Goal: Task Accomplishment & Management: Manage account settings

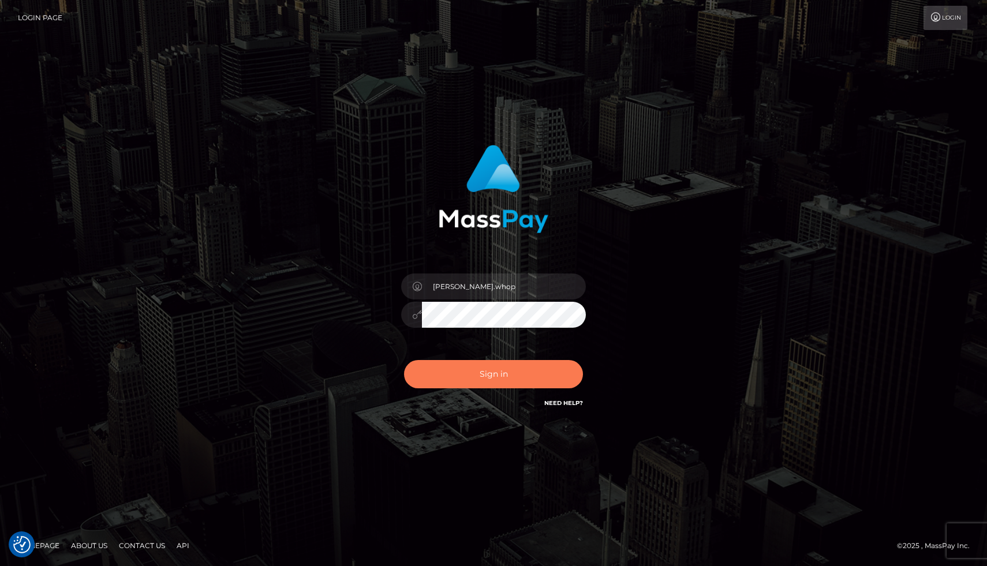
click at [507, 380] on button "Sign in" at bounding box center [493, 374] width 179 height 28
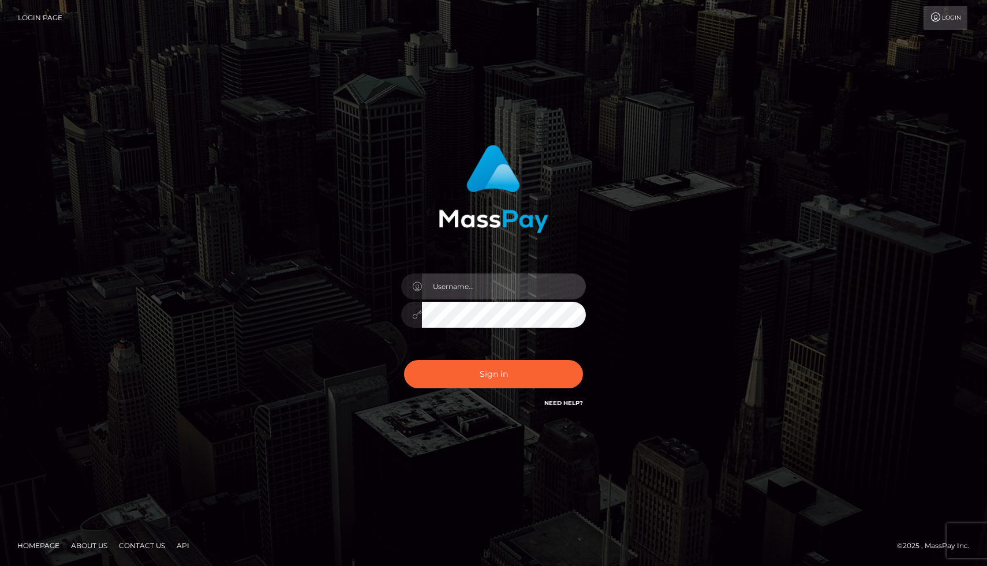
type input "[PERSON_NAME].whop"
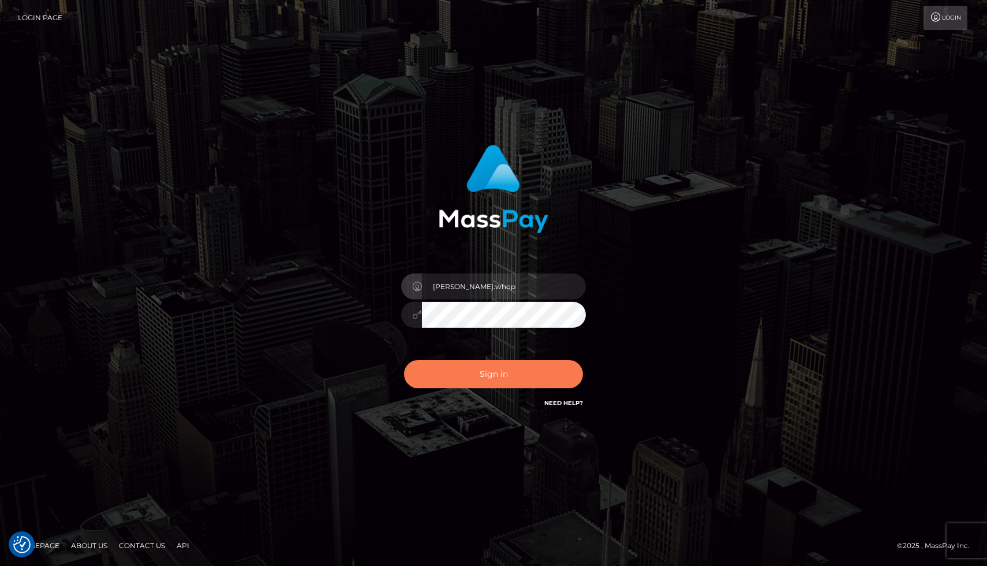
click at [490, 369] on button "Sign in" at bounding box center [493, 374] width 179 height 28
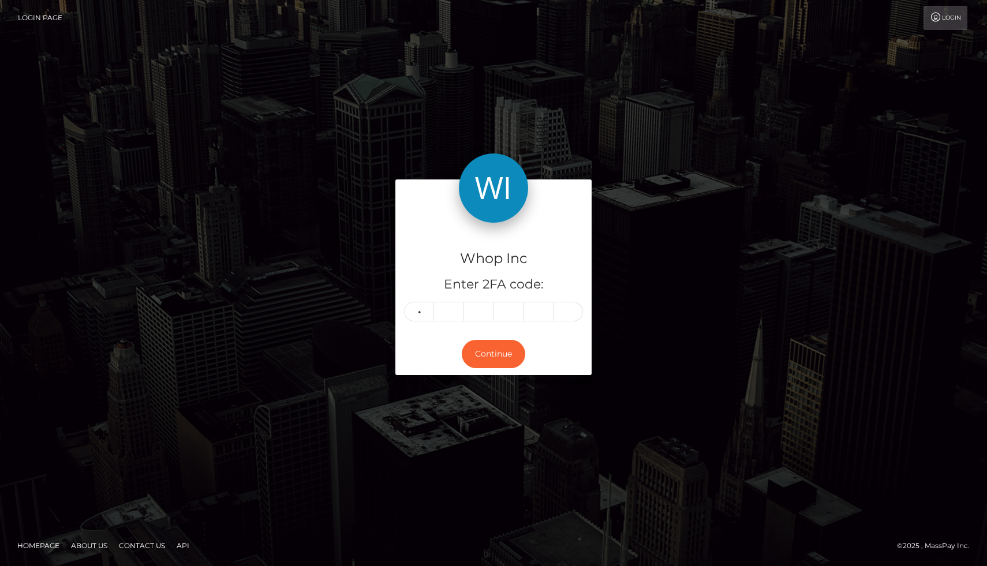
type input "5"
type input "8"
type input "1"
type input "2"
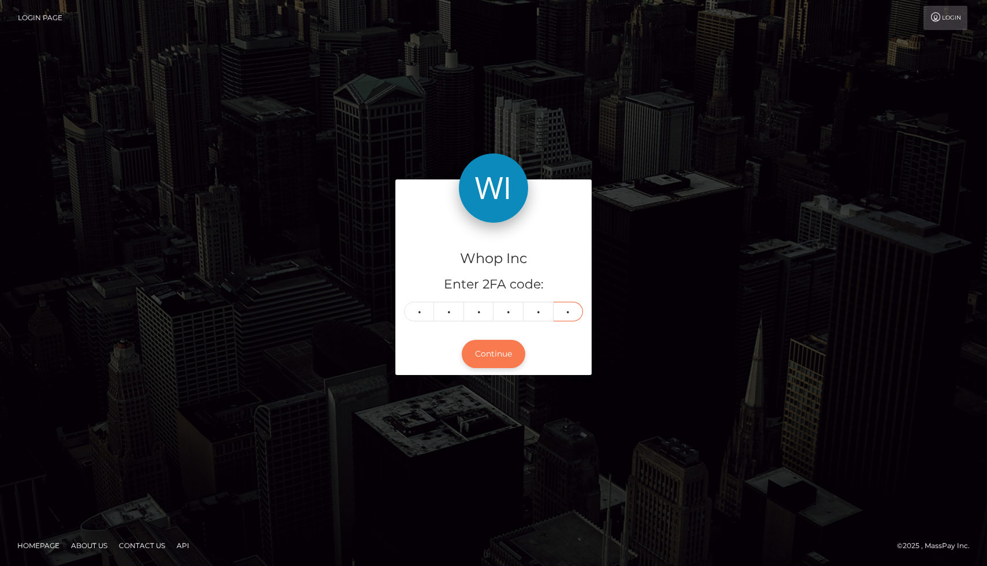
type input "9"
click at [494, 355] on button "Continue" at bounding box center [493, 354] width 63 height 28
click at [488, 357] on button "Continue" at bounding box center [493, 354] width 63 height 28
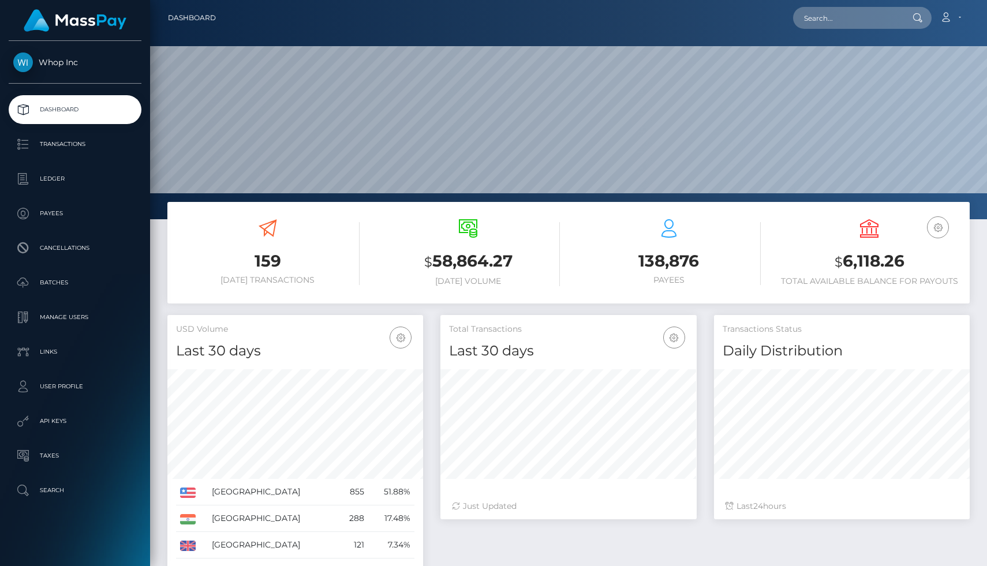
scroll to position [204, 256]
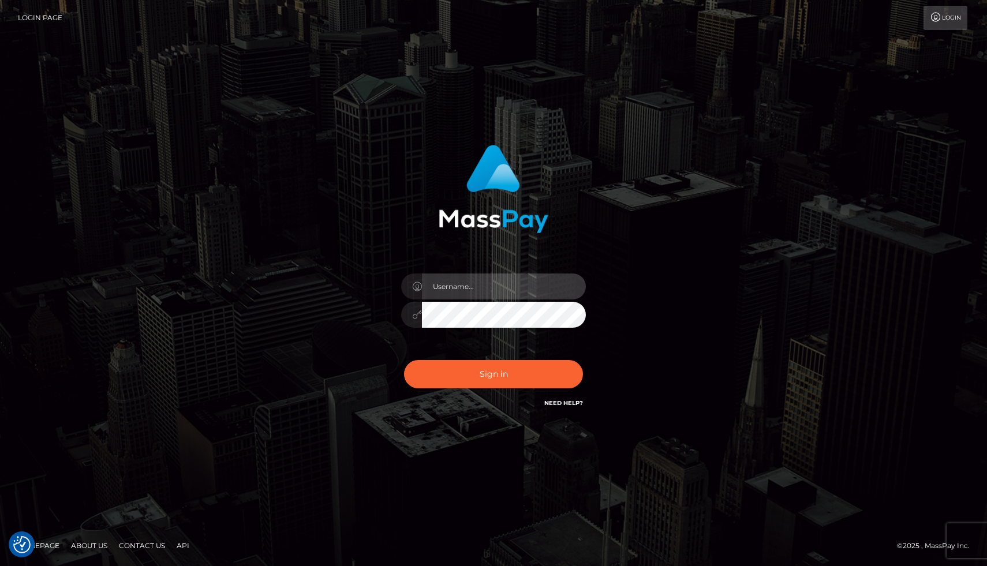
click at [477, 285] on input "text" at bounding box center [504, 287] width 164 height 26
type input "[PERSON_NAME].whop"
click at [488, 328] on div "[PERSON_NAME].whop" at bounding box center [494, 309] width 202 height 88
click at [484, 283] on input "[PERSON_NAME].whop" at bounding box center [504, 287] width 164 height 26
